Goal: Register for event/course

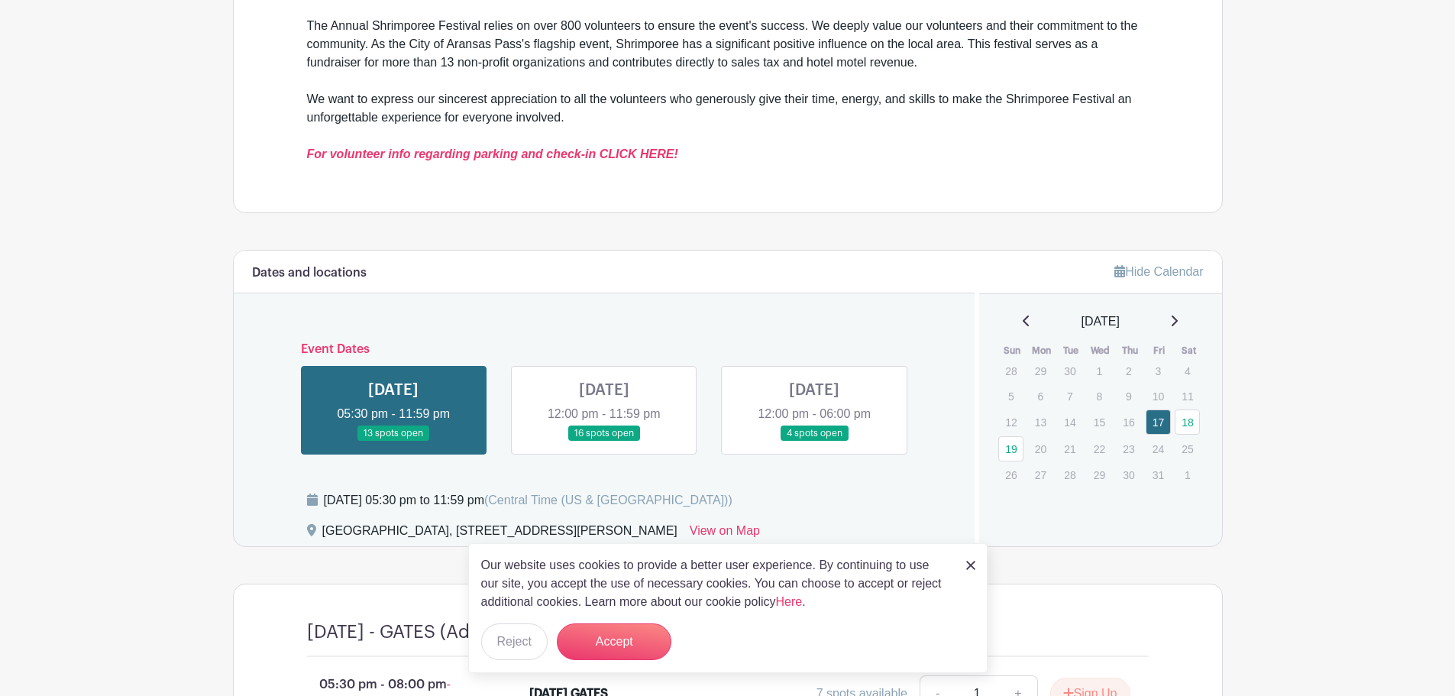
scroll to position [687, 0]
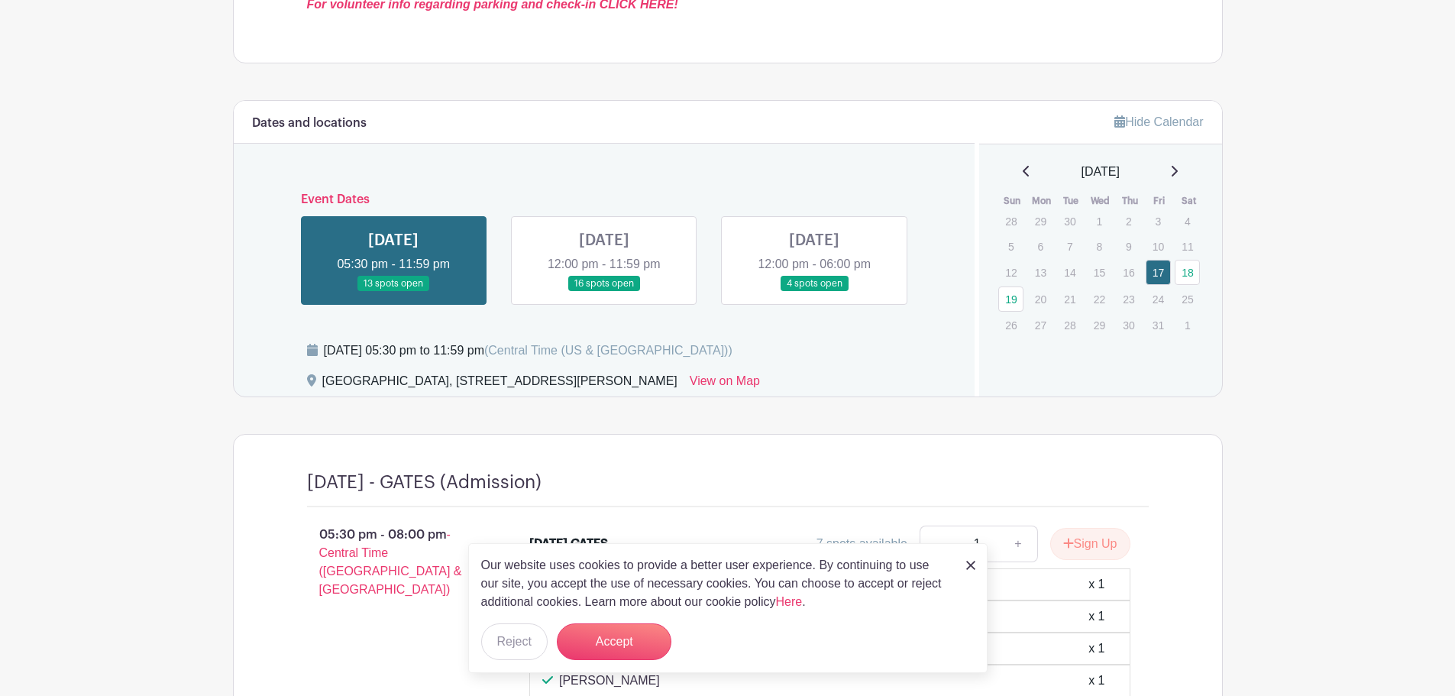
click at [975, 566] on div "Our website uses cookies to provide a better user experience. By continuing to …" at bounding box center [727, 608] width 519 height 130
click at [969, 564] on img at bounding box center [970, 565] width 9 height 9
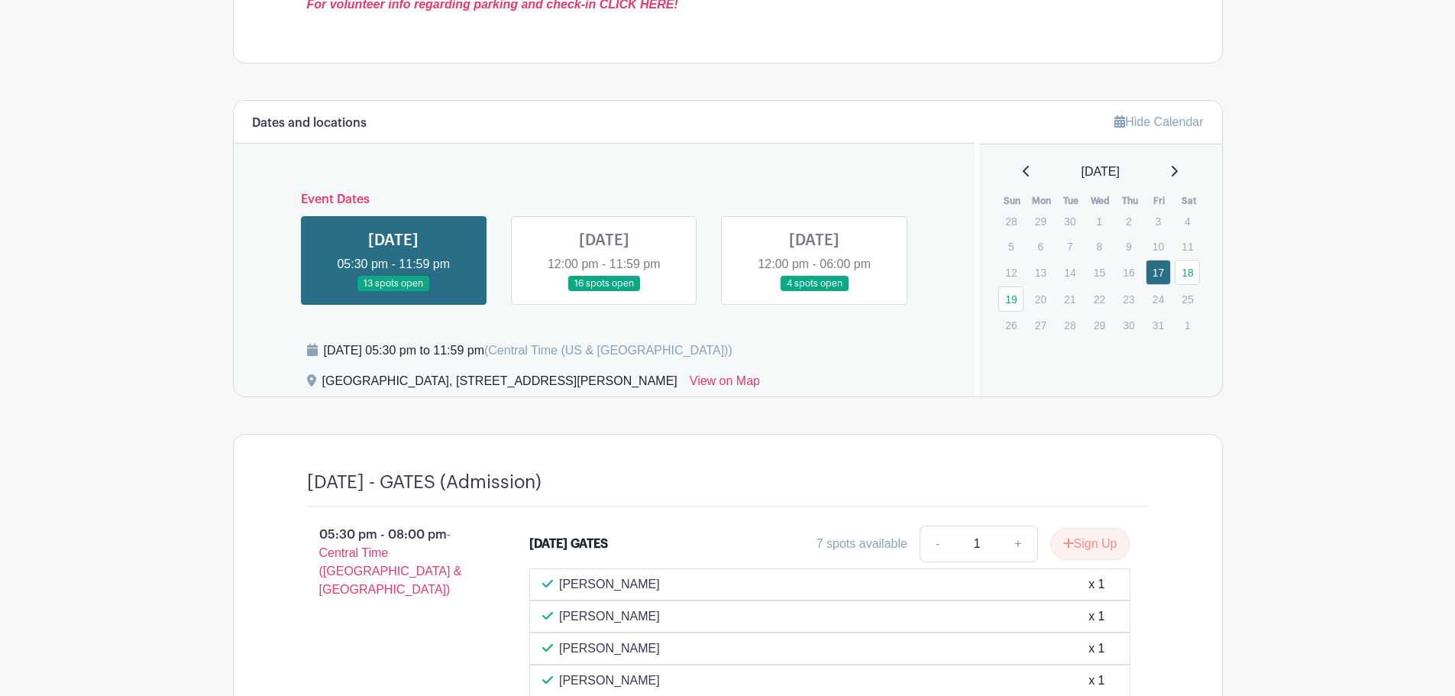
click at [604, 292] on link at bounding box center [604, 292] width 0 height 0
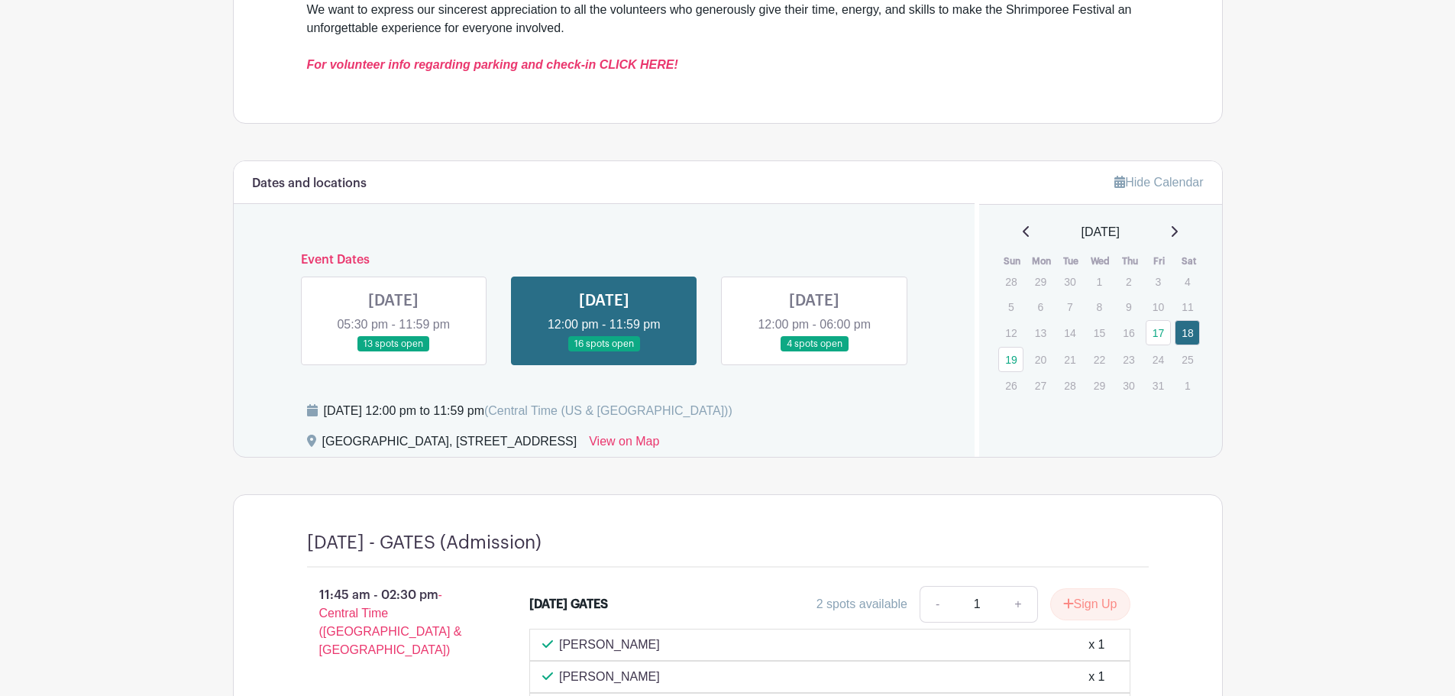
scroll to position [634, 0]
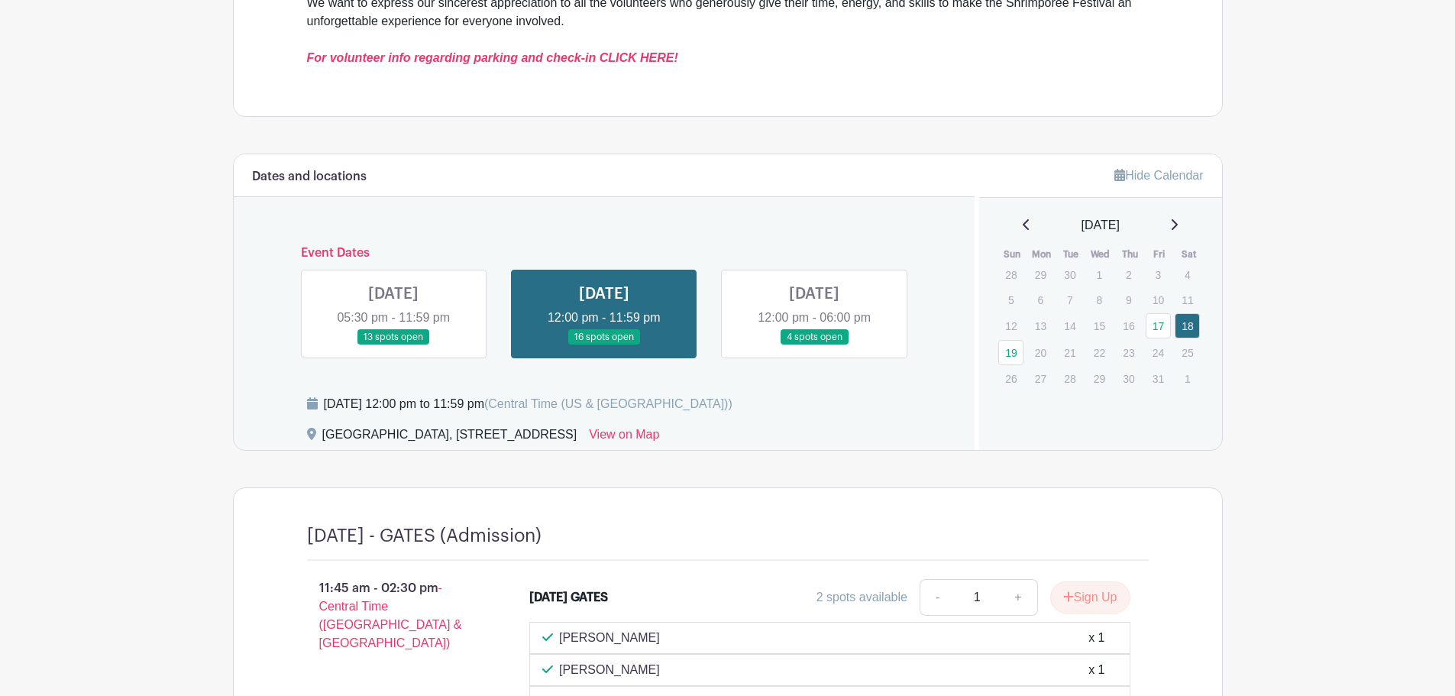
click at [814, 345] on link at bounding box center [814, 345] width 0 height 0
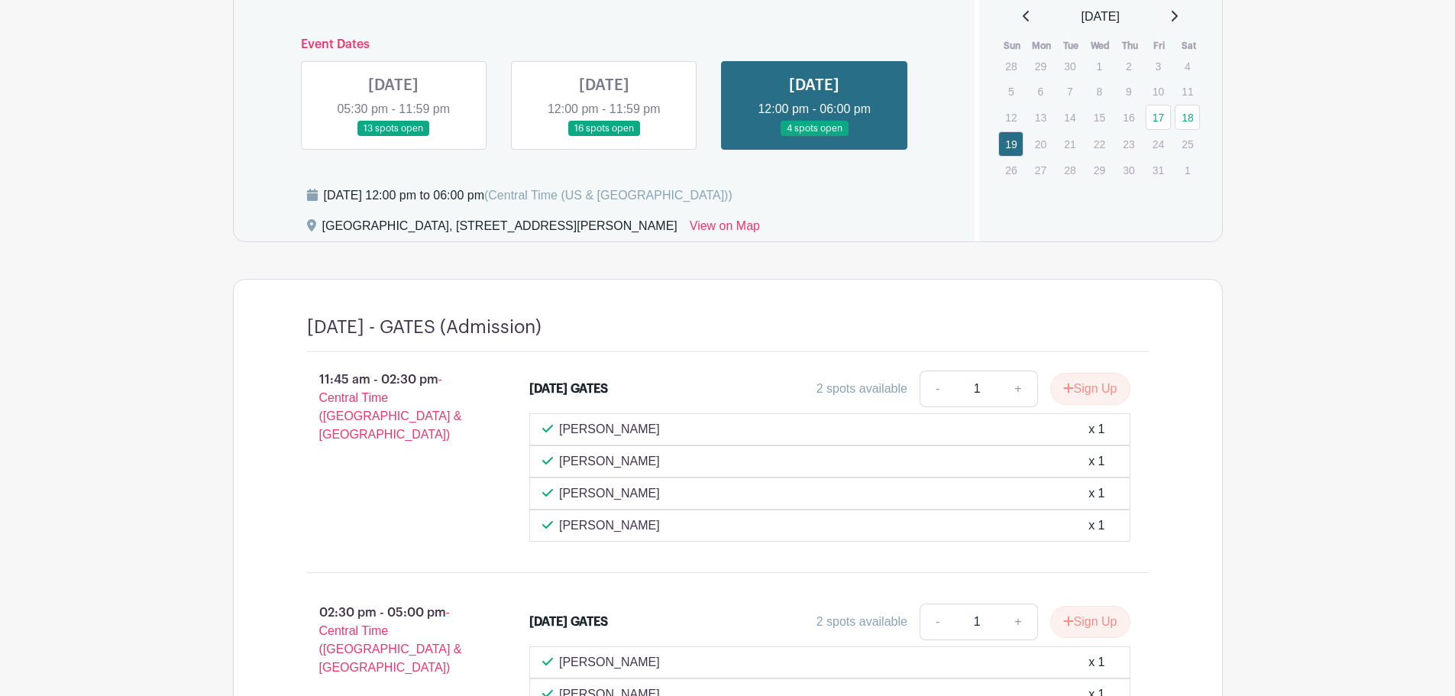
scroll to position [667, 0]
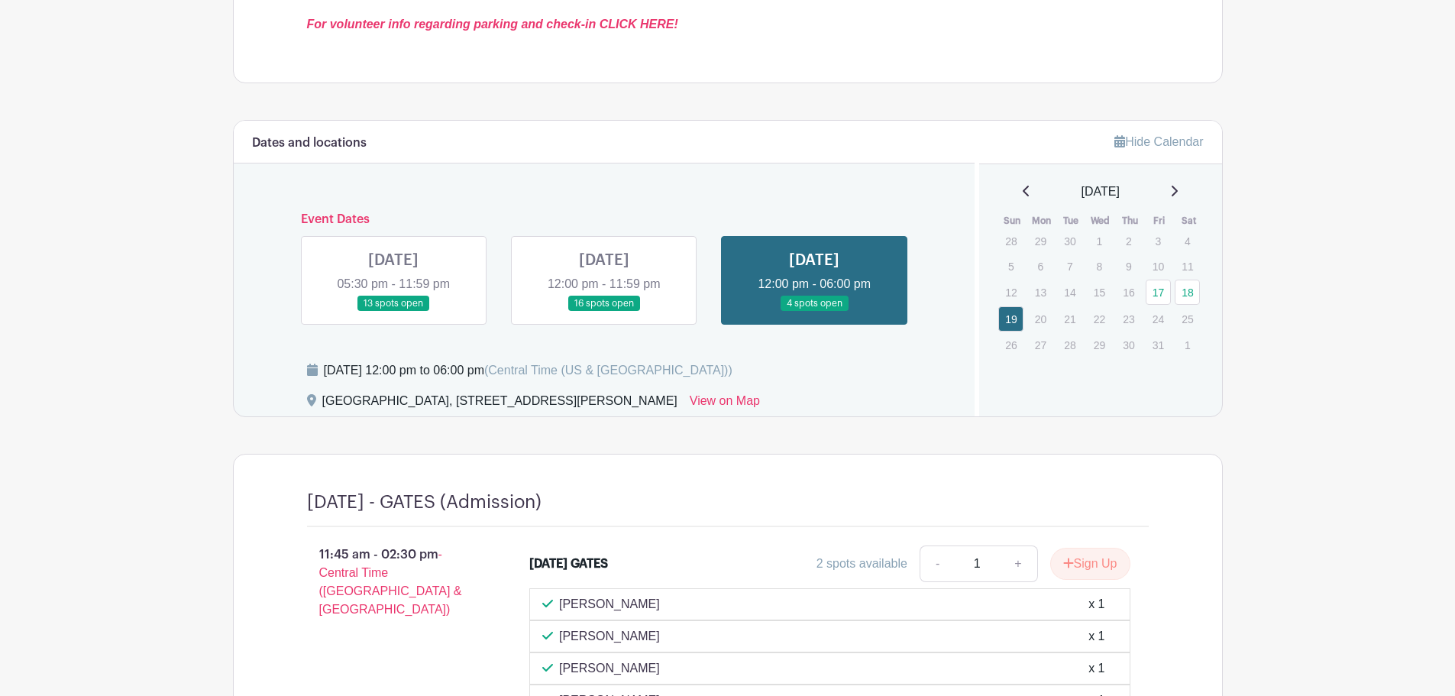
click at [604, 312] on link at bounding box center [604, 312] width 0 height 0
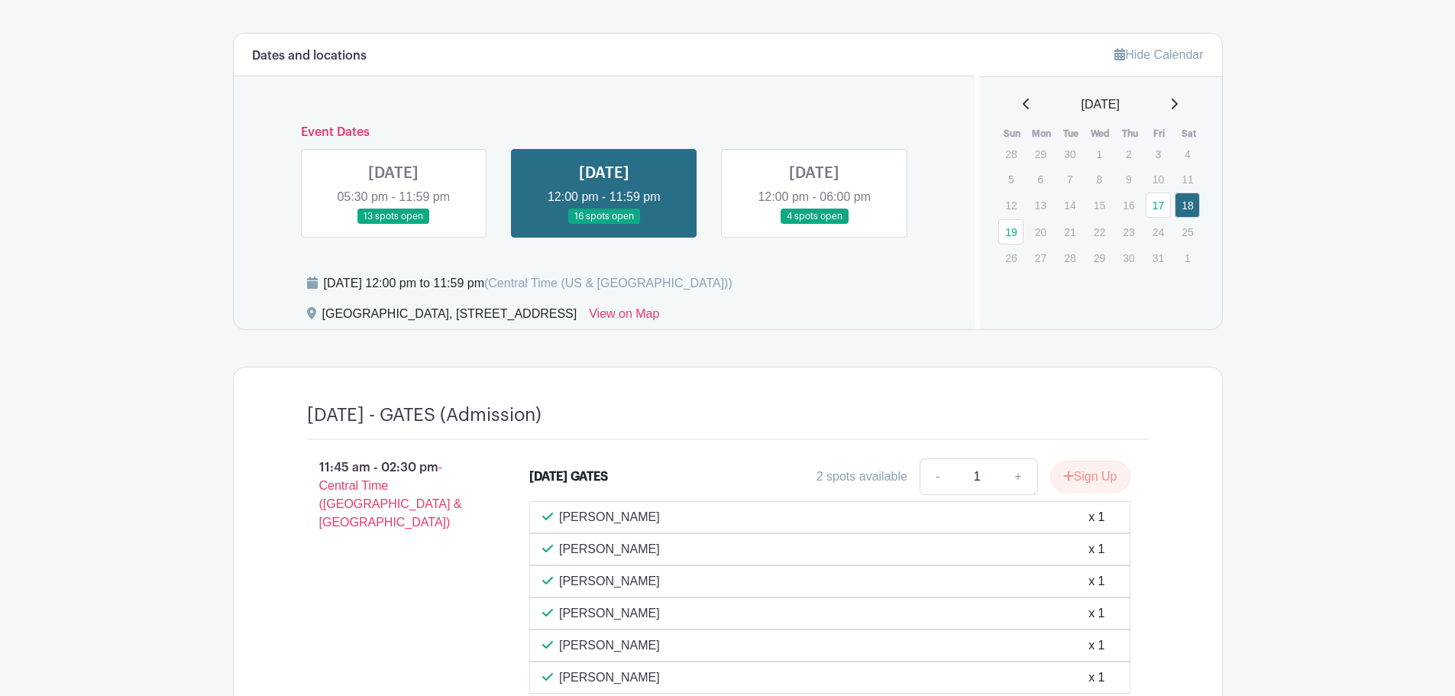
scroll to position [558, 0]
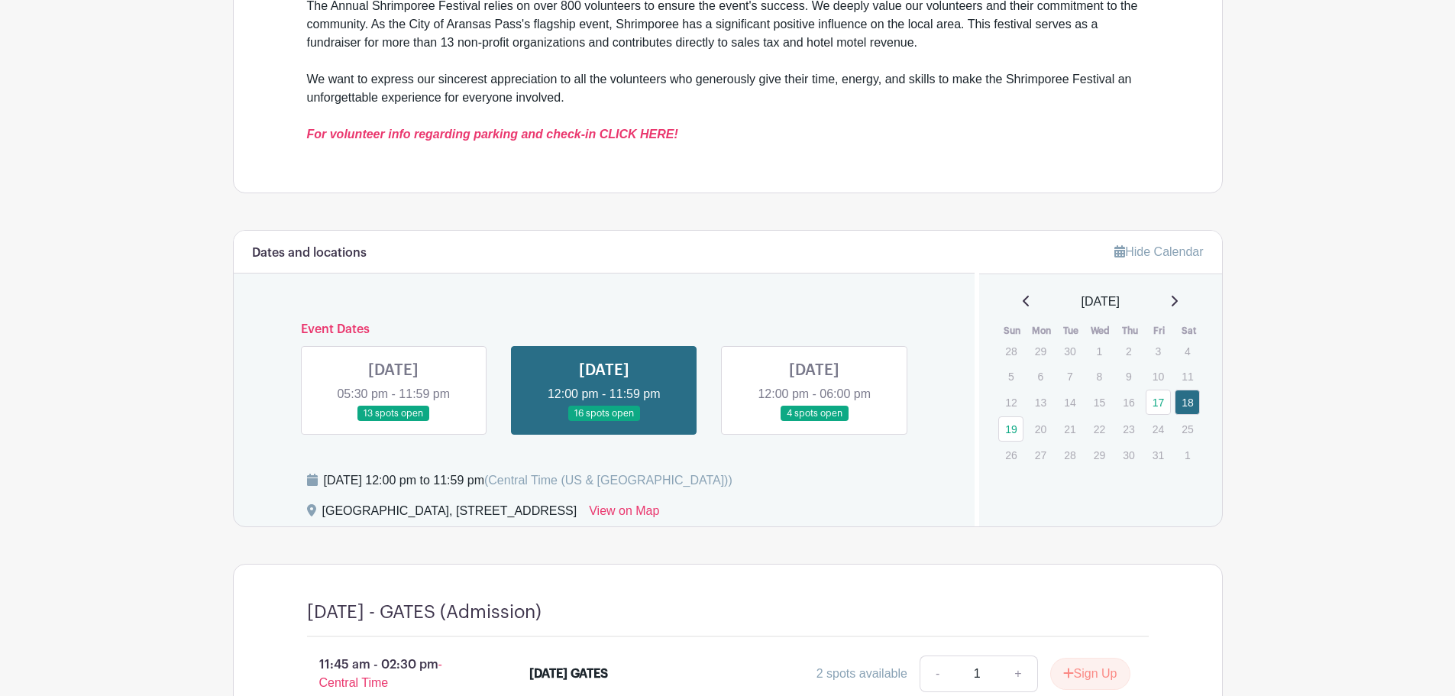
drag, startPoint x: 409, startPoint y: 375, endPoint x: 702, endPoint y: 396, distance: 293.3
click at [393, 422] on link at bounding box center [393, 422] width 0 height 0
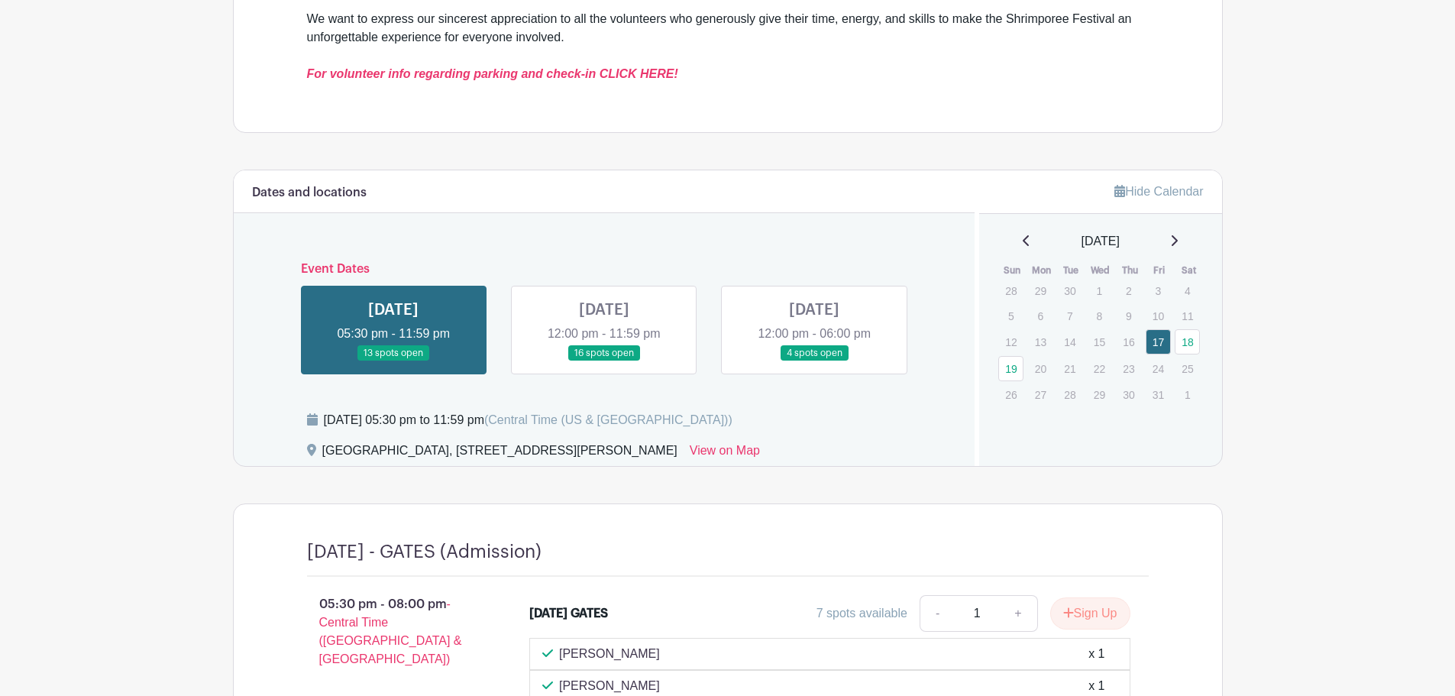
scroll to position [611, 0]
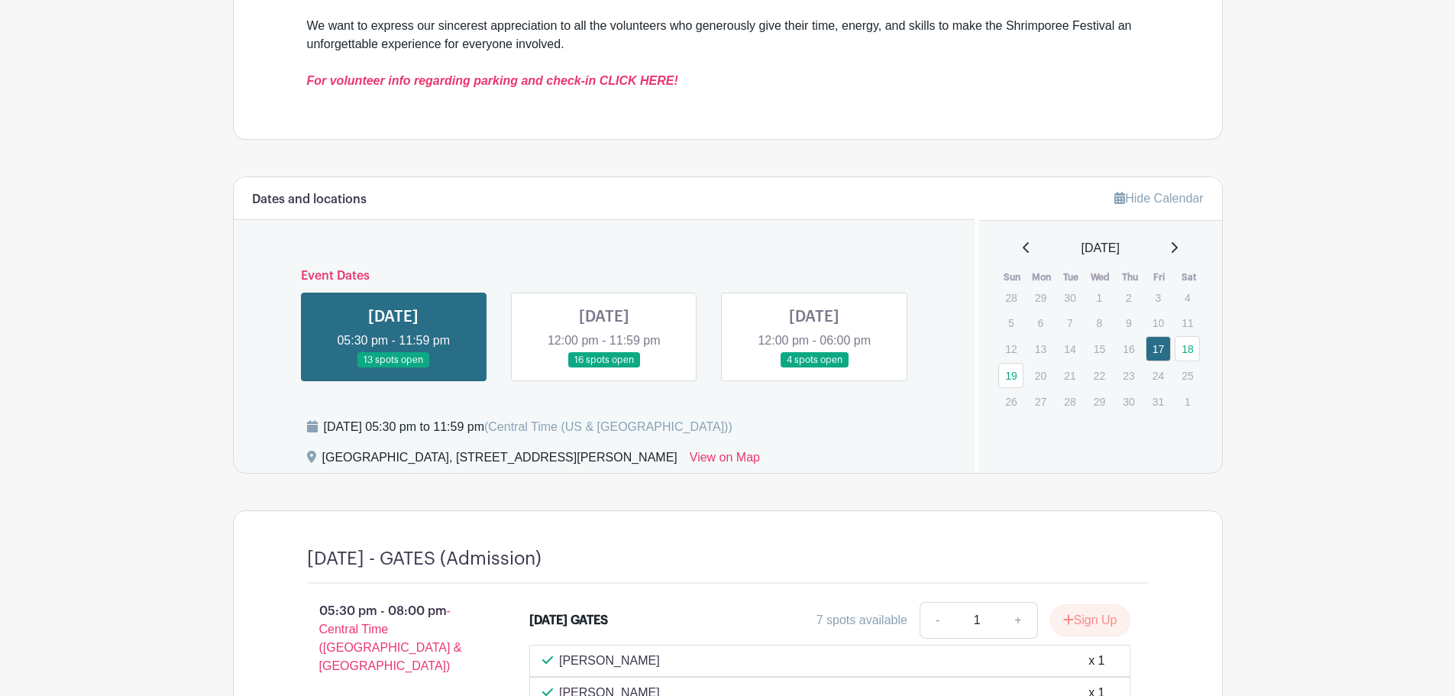
click at [604, 368] on link at bounding box center [604, 368] width 0 height 0
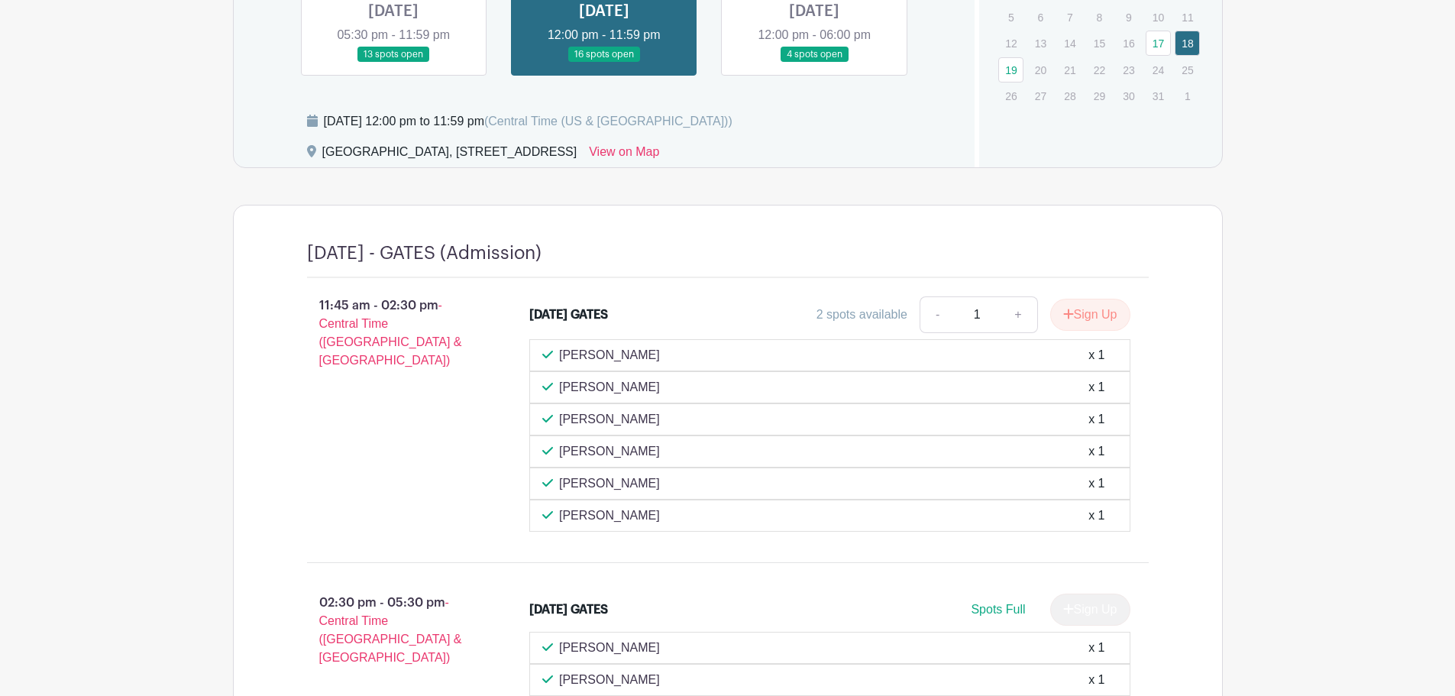
scroll to position [840, 0]
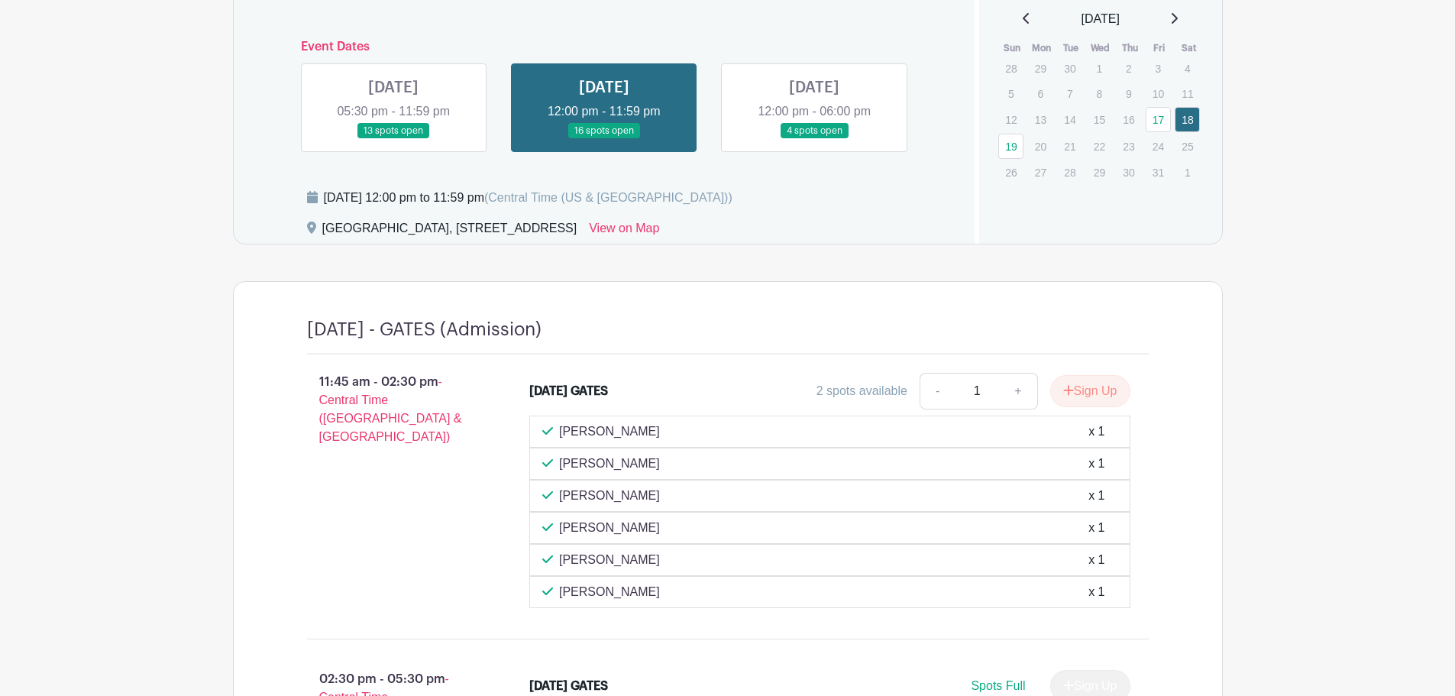
click at [393, 139] on link at bounding box center [393, 139] width 0 height 0
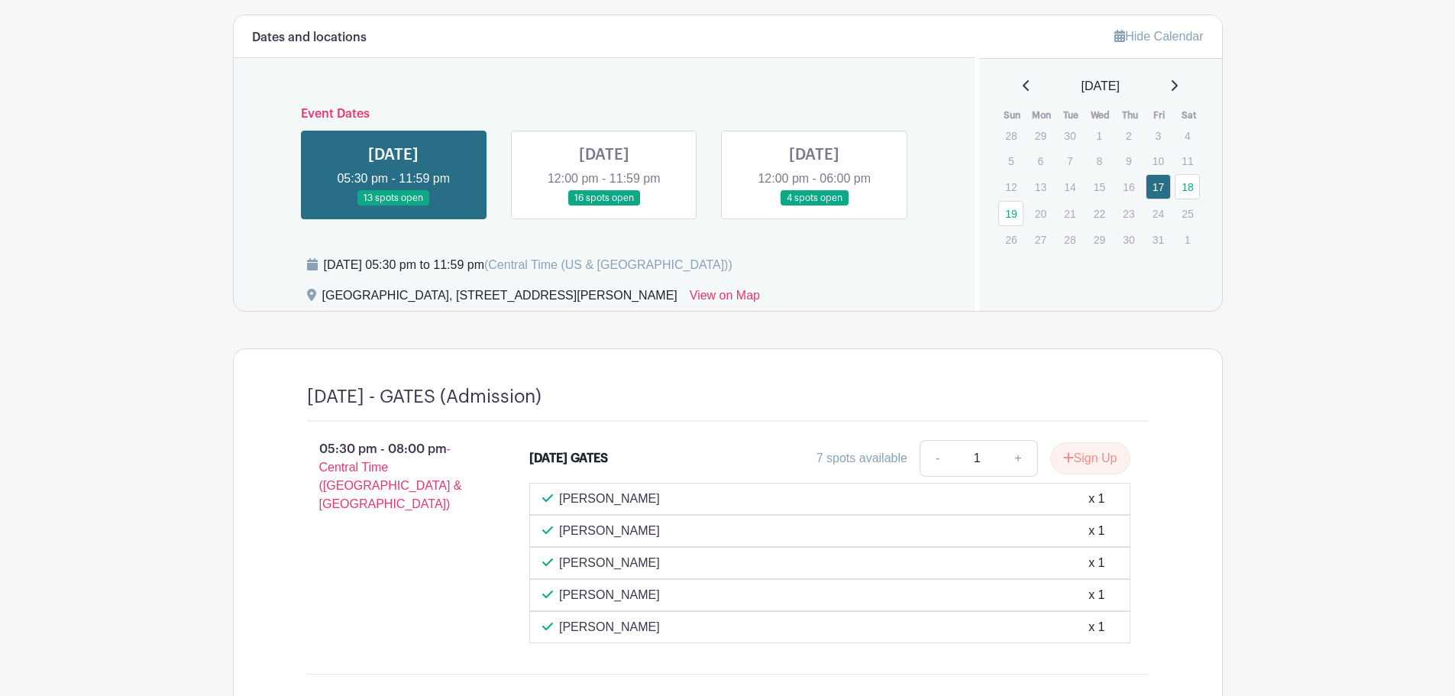
scroll to position [687, 0]
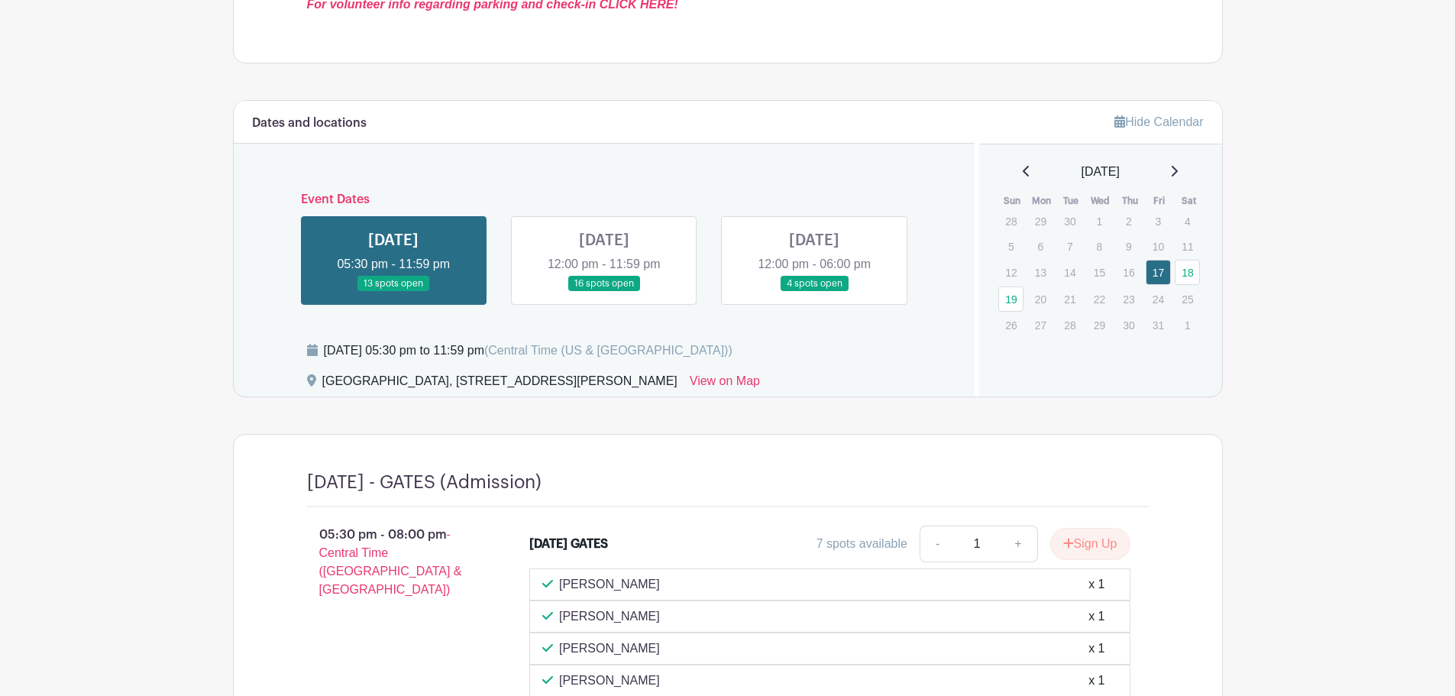
click at [604, 292] on link at bounding box center [604, 292] width 0 height 0
